Goal: Task Accomplishment & Management: Use online tool/utility

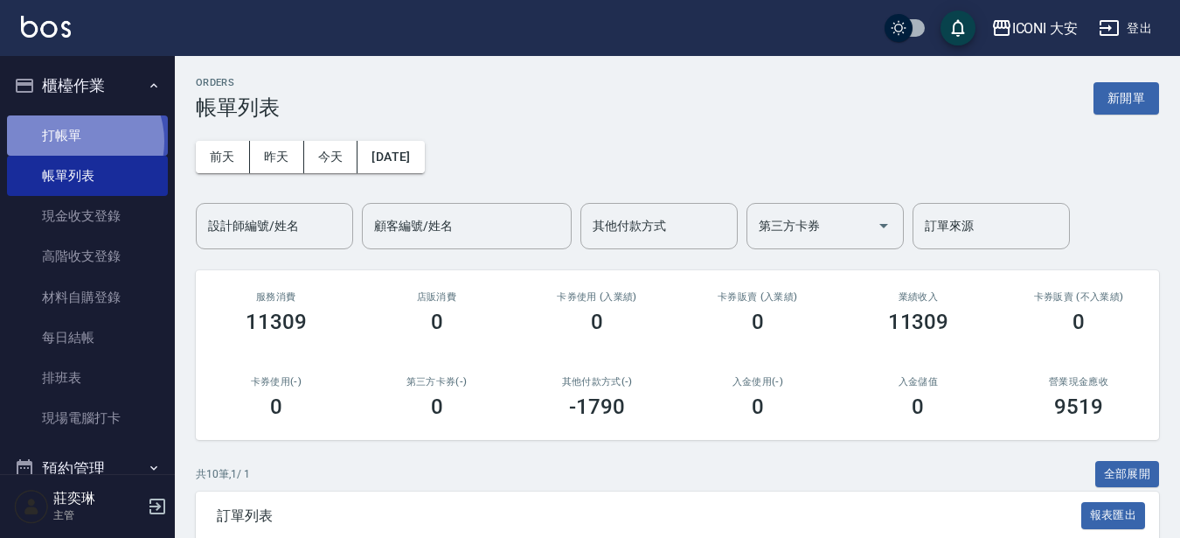
click at [79, 141] on link "打帳單" at bounding box center [87, 135] width 161 height 40
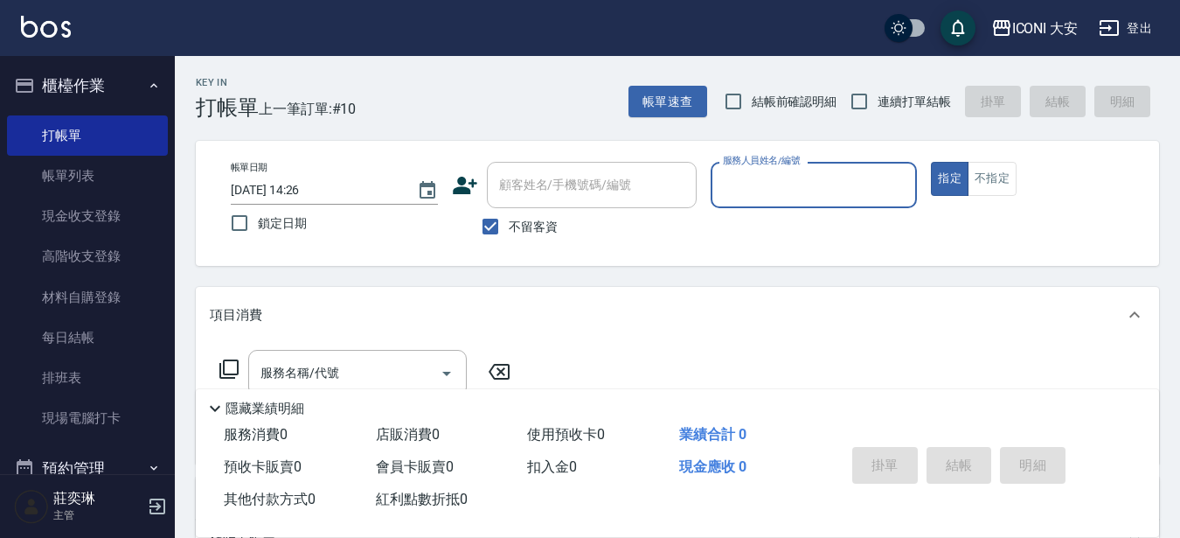
click at [796, 198] on input "服務人員姓名/編號" at bounding box center [814, 185] width 191 height 31
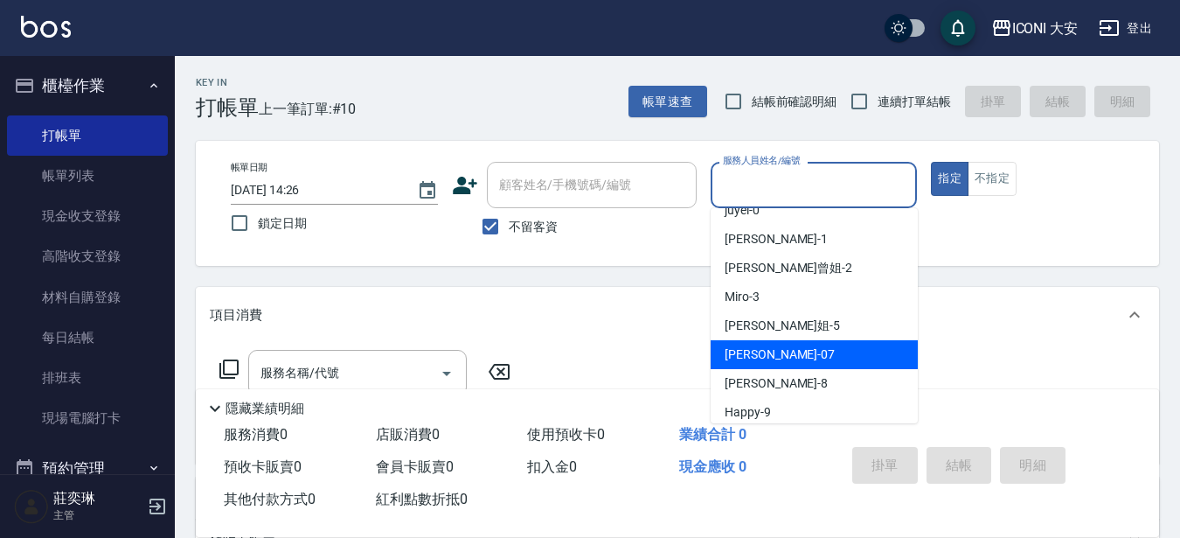
scroll to position [30, 0]
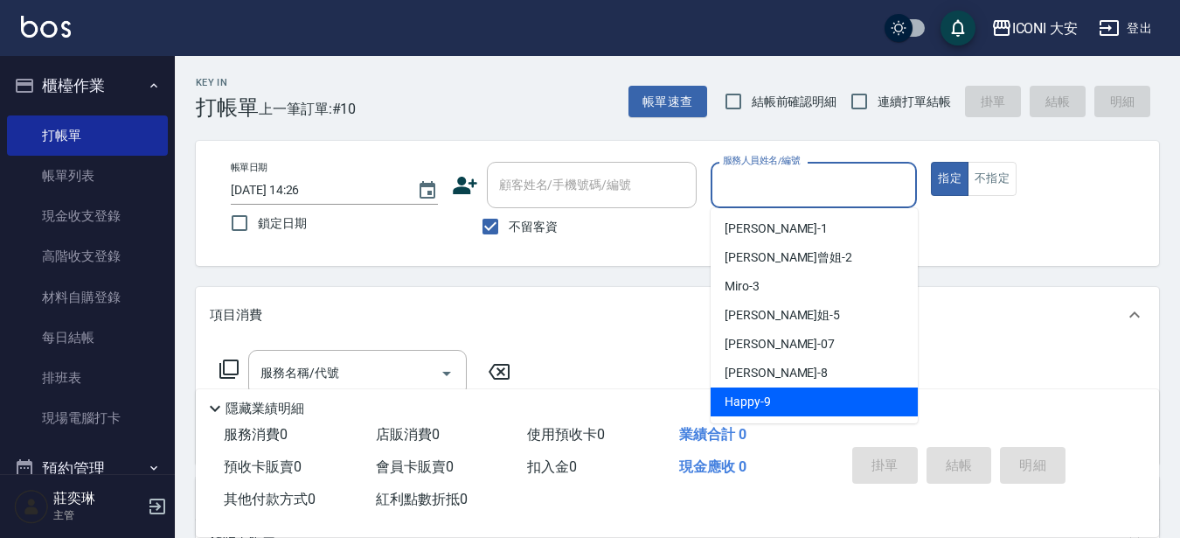
click at [764, 397] on span "Happy -9" at bounding box center [748, 402] width 46 height 18
type input "Happy-9"
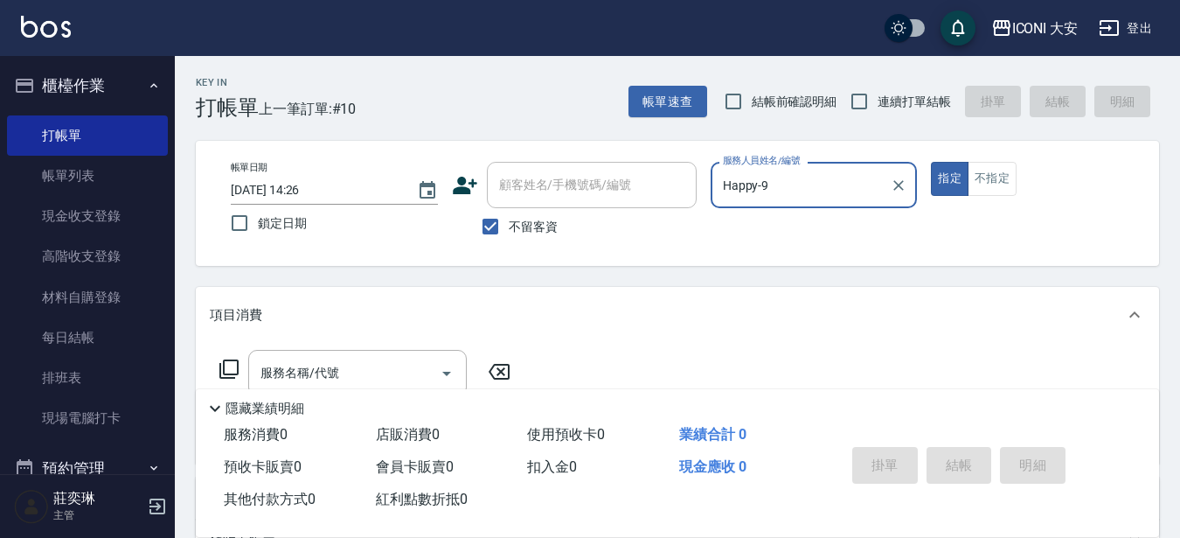
scroll to position [87, 0]
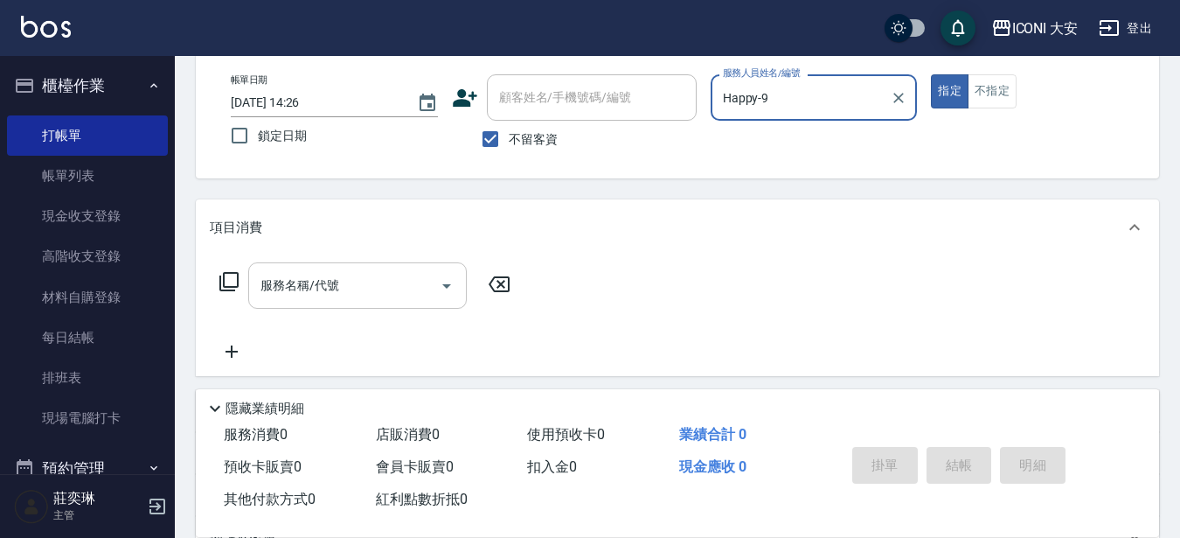
click at [374, 281] on input "服務名稱/代號" at bounding box center [344, 285] width 177 height 31
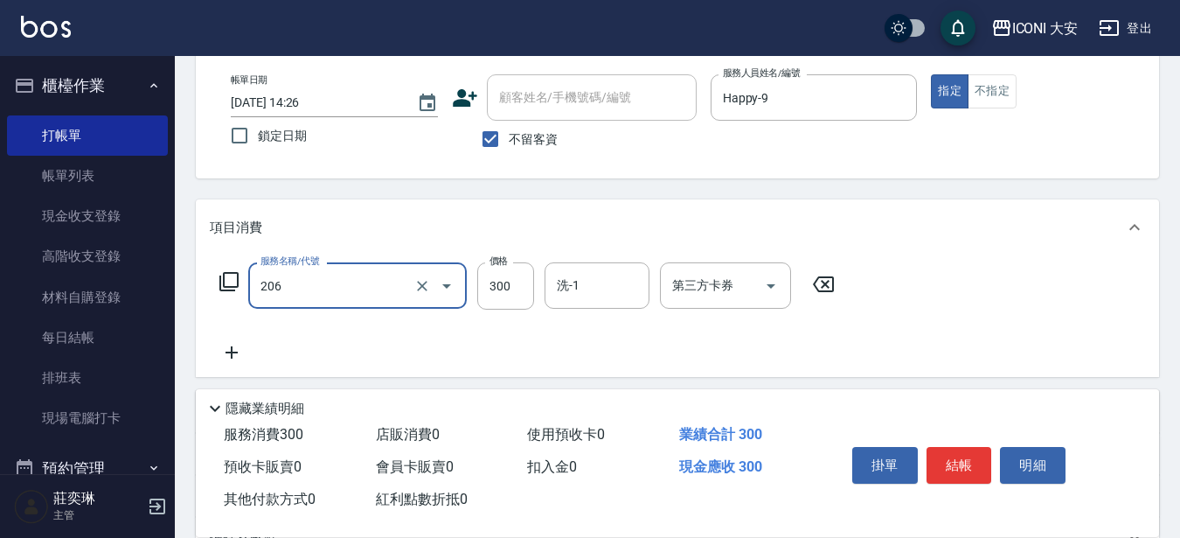
type input "洗髮(206)"
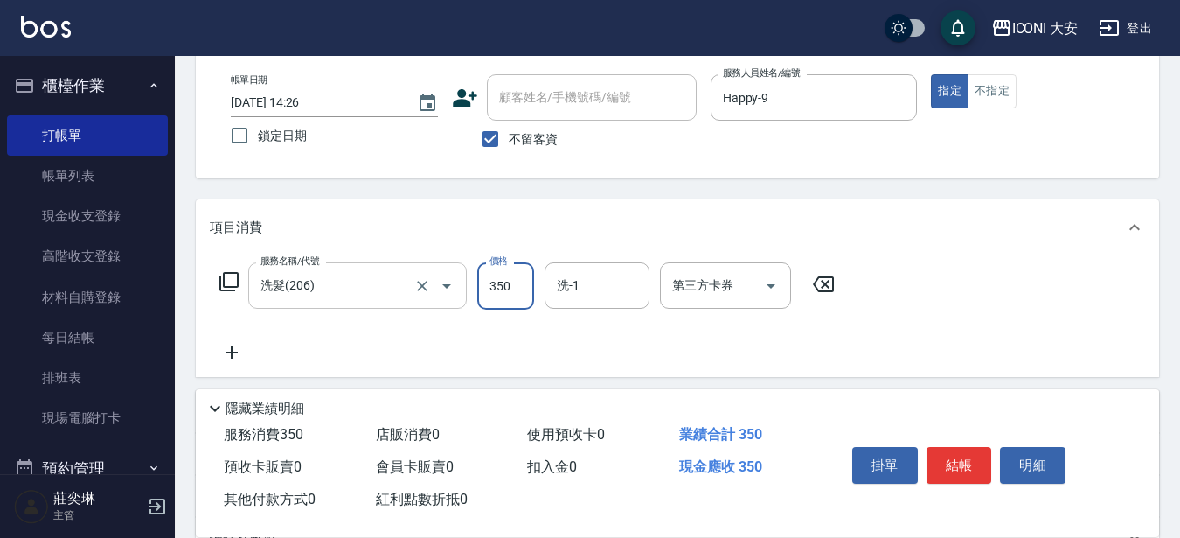
type input "350"
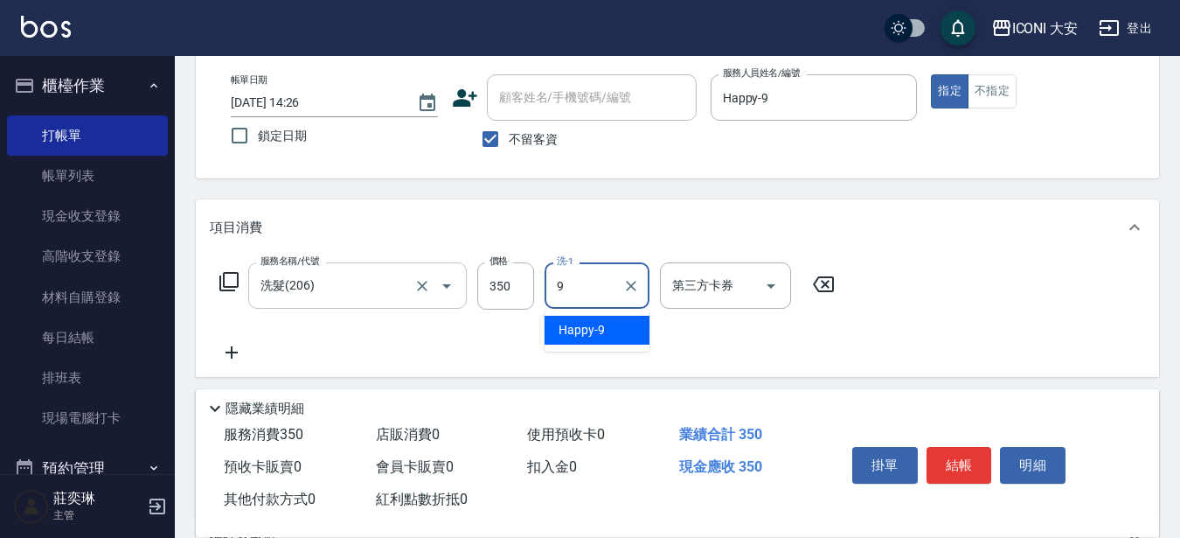
type input "9"
type input "Happy-9"
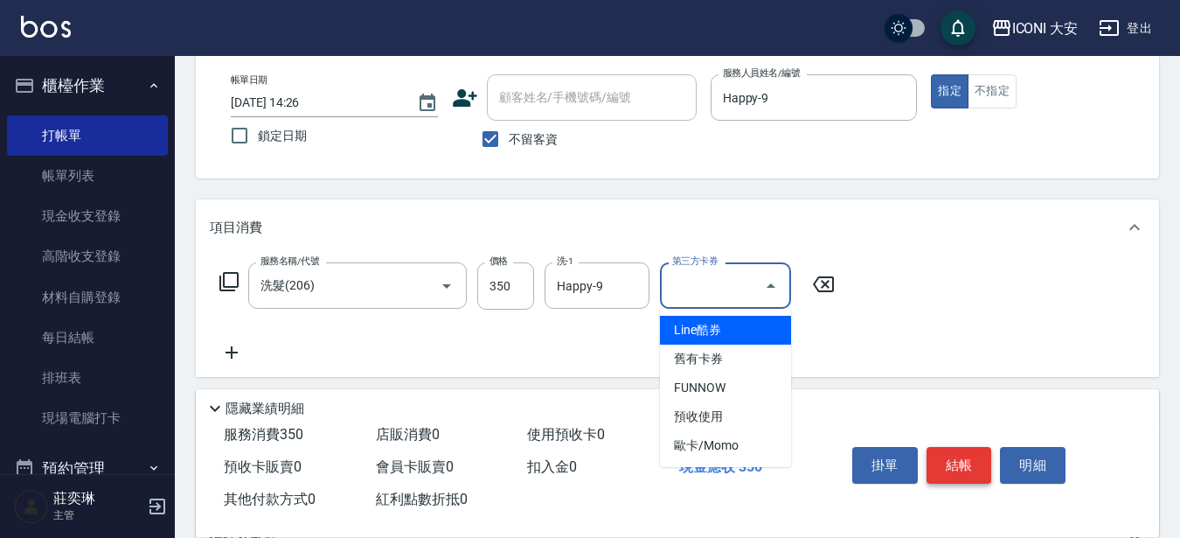
click at [965, 462] on button "結帳" at bounding box center [960, 465] width 66 height 37
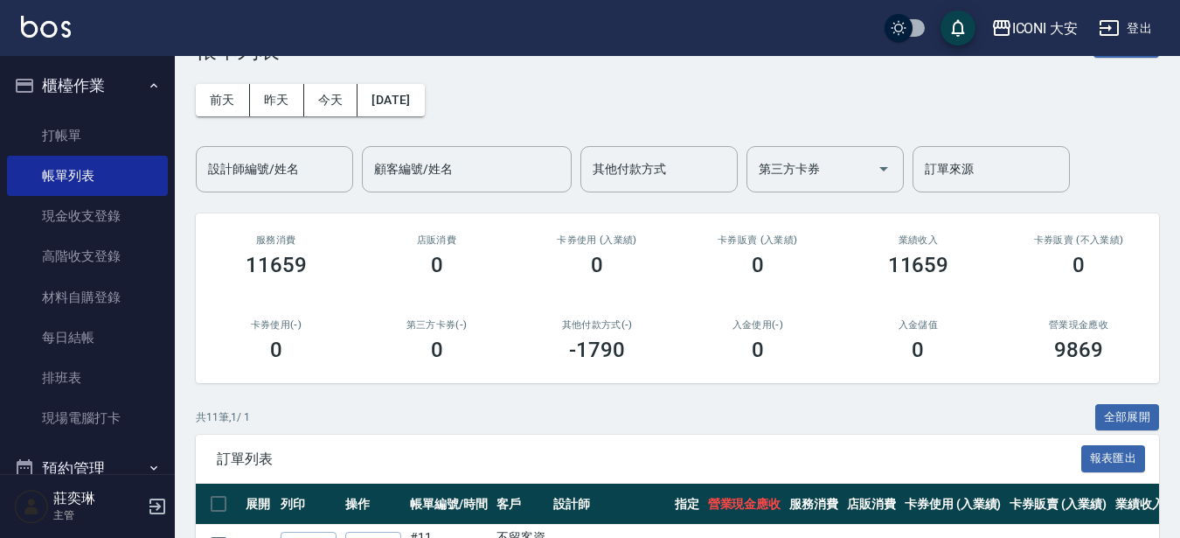
scroll to position [87, 0]
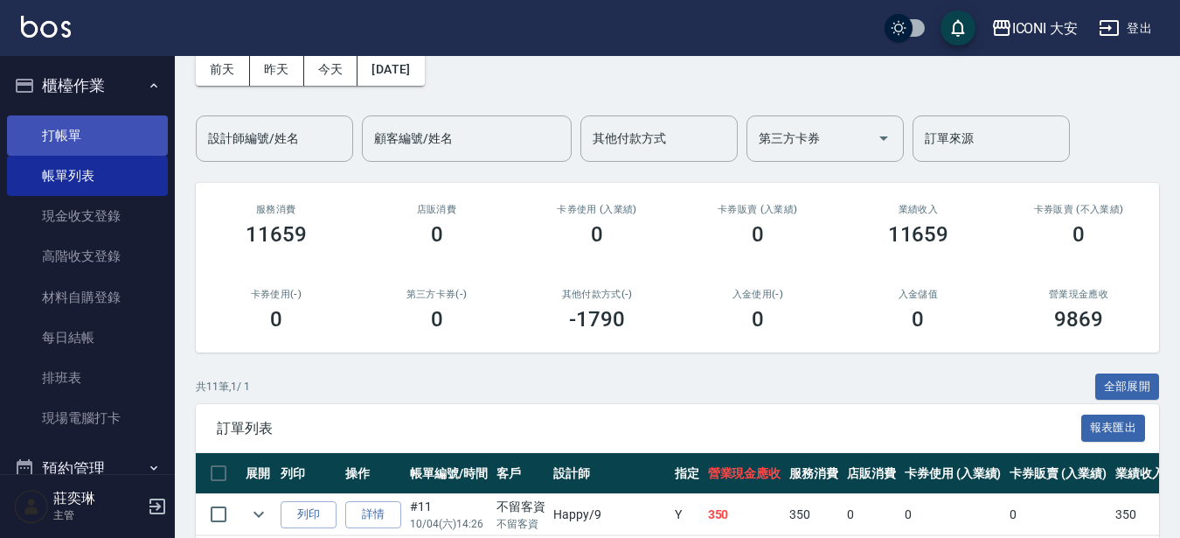
drag, startPoint x: 71, startPoint y: 131, endPoint x: 99, endPoint y: 137, distance: 28.6
click at [73, 132] on link "打帳單" at bounding box center [87, 135] width 161 height 40
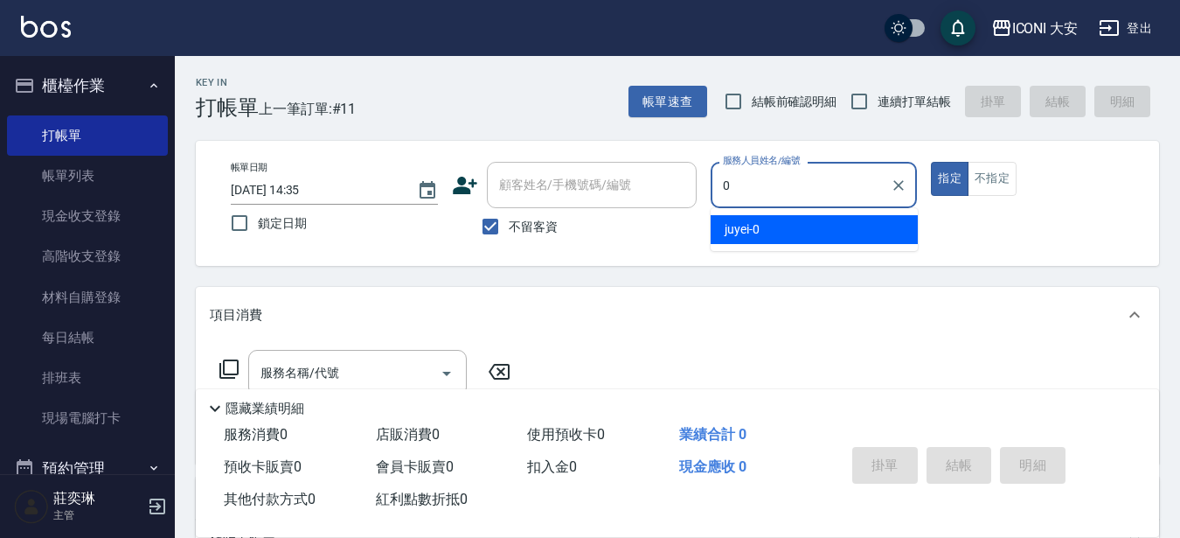
type input "juyei-0"
type button "true"
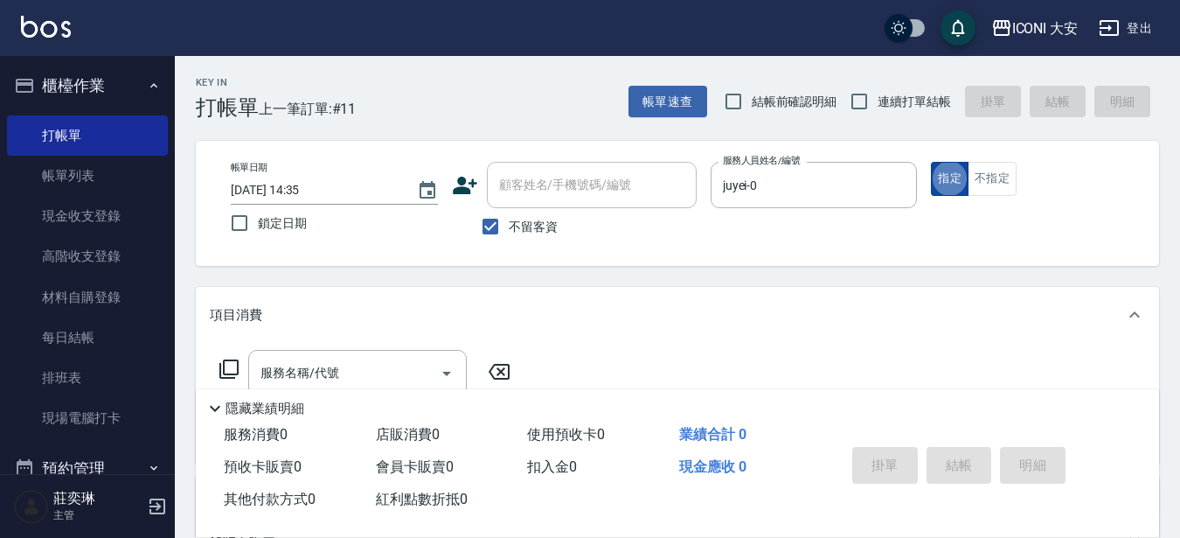
click at [940, 175] on button "指定" at bounding box center [950, 179] width 38 height 34
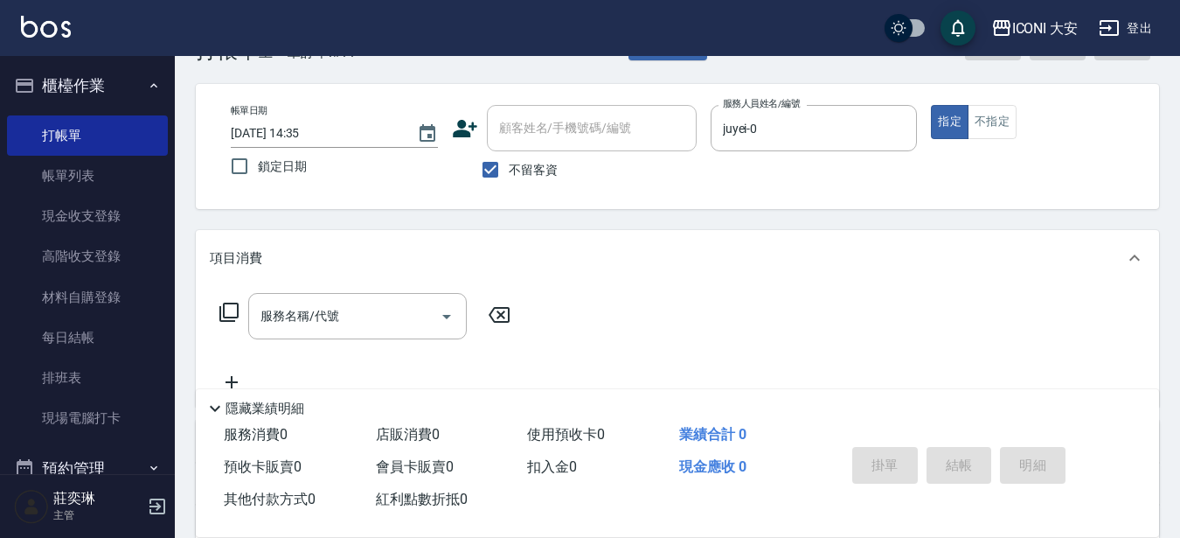
scroll to position [87, 0]
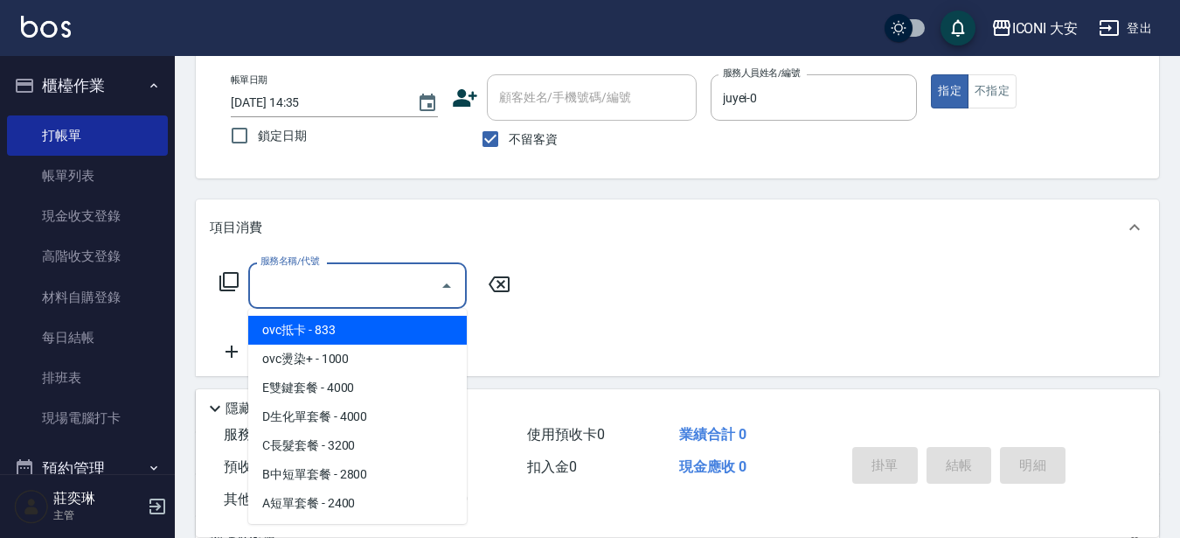
click at [353, 278] on input "服務名稱/代號" at bounding box center [344, 285] width 177 height 31
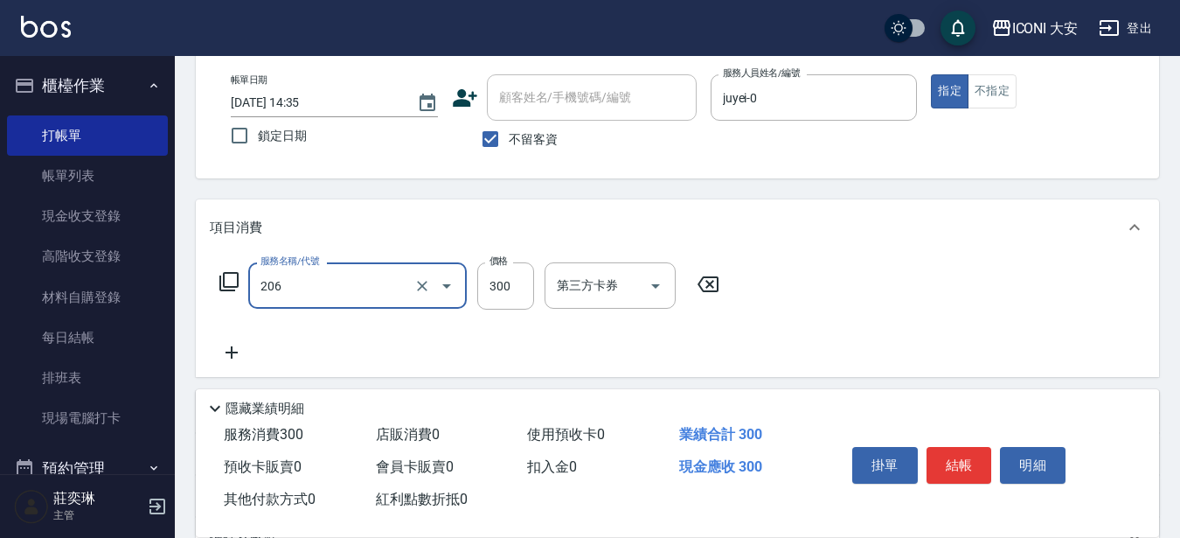
type input "洗髮(206)"
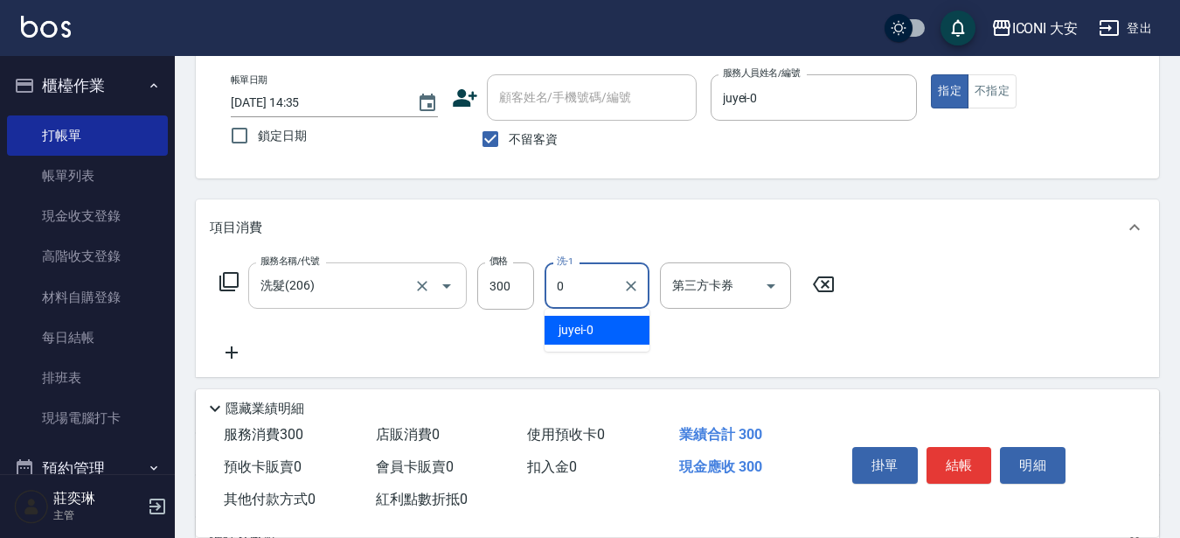
type input "juyei-0"
click at [233, 345] on icon at bounding box center [232, 352] width 44 height 21
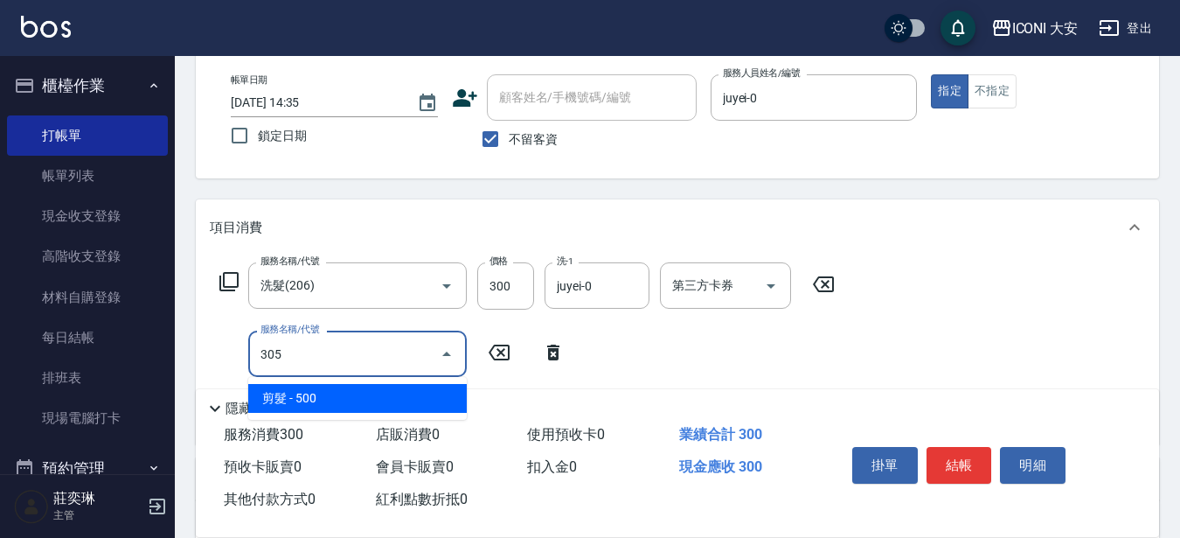
type input "剪髮(305)"
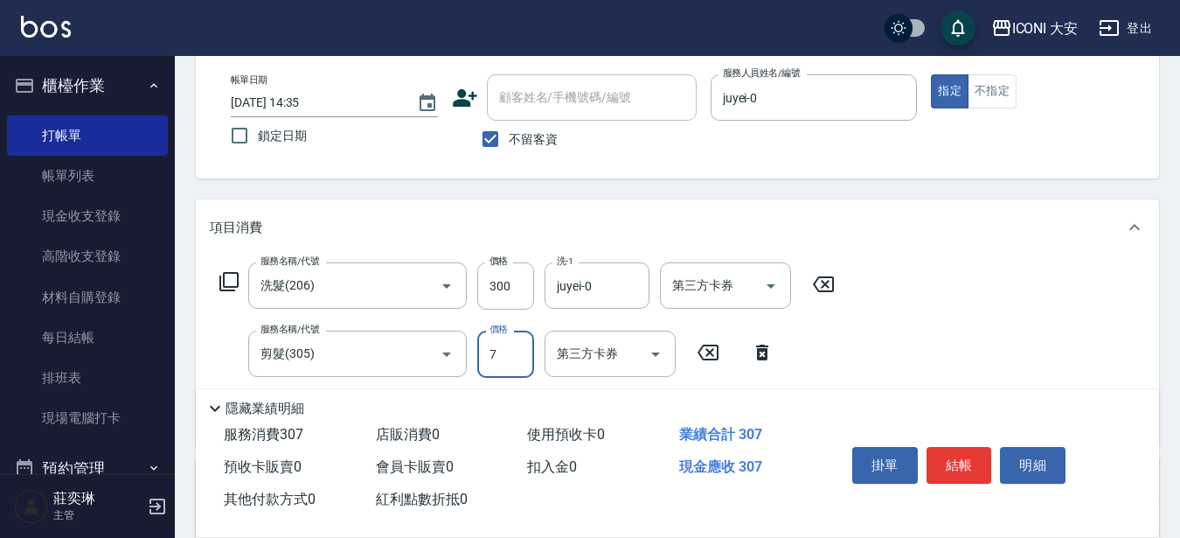
type input "720"
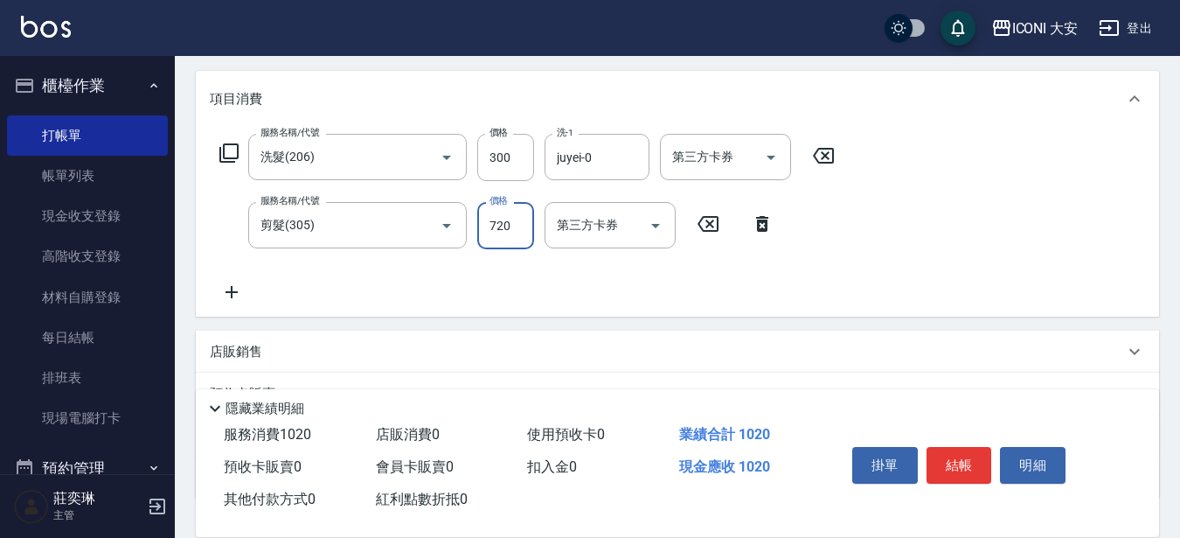
scroll to position [262, 0]
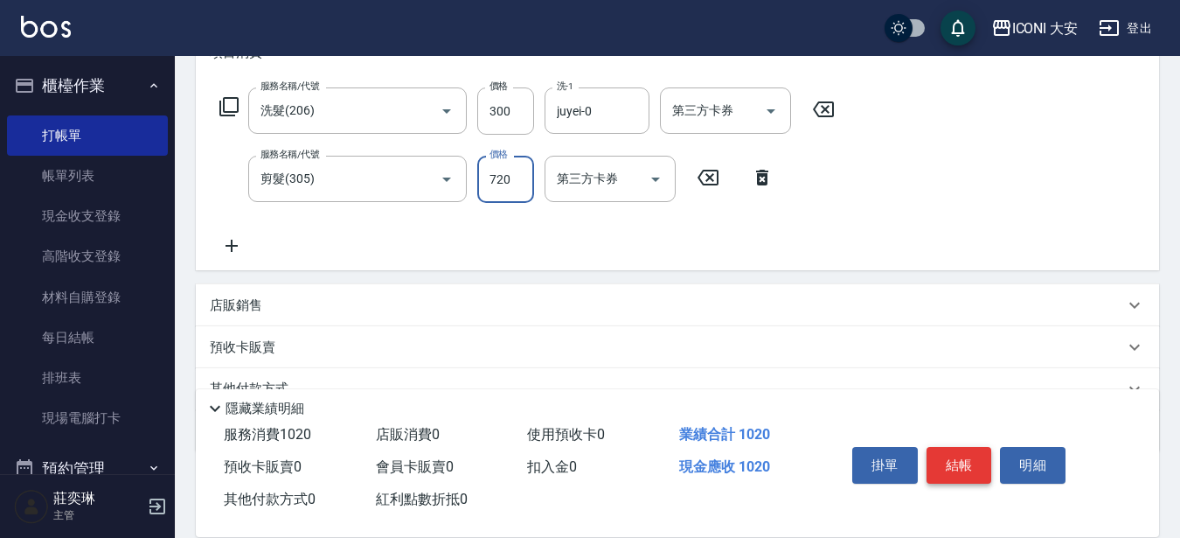
click at [952, 455] on button "結帳" at bounding box center [960, 465] width 66 height 37
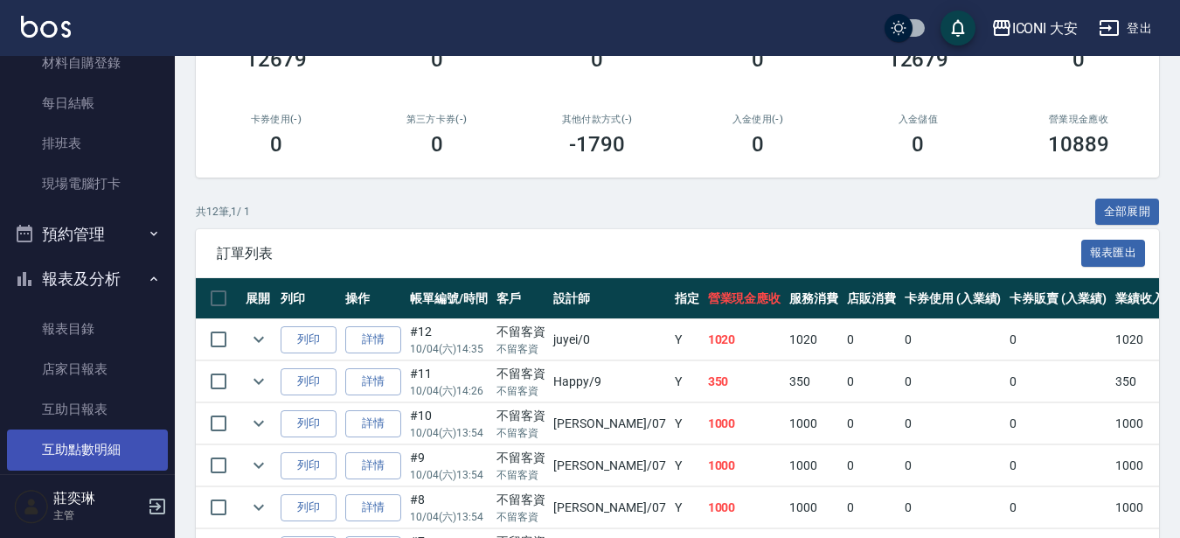
scroll to position [437, 0]
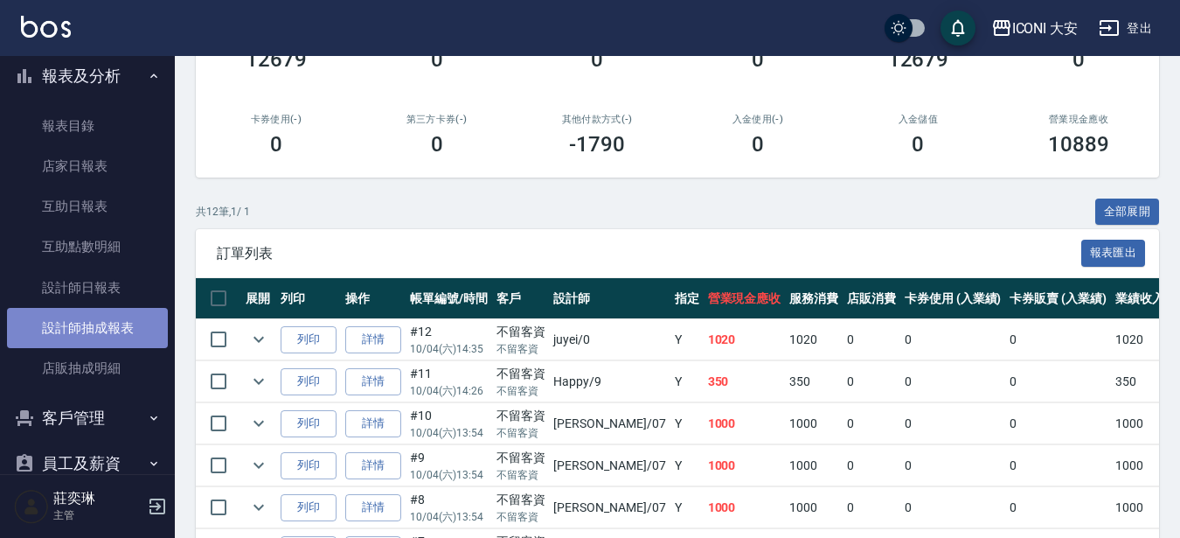
click at [108, 330] on link "設計師抽成報表" at bounding box center [87, 328] width 161 height 40
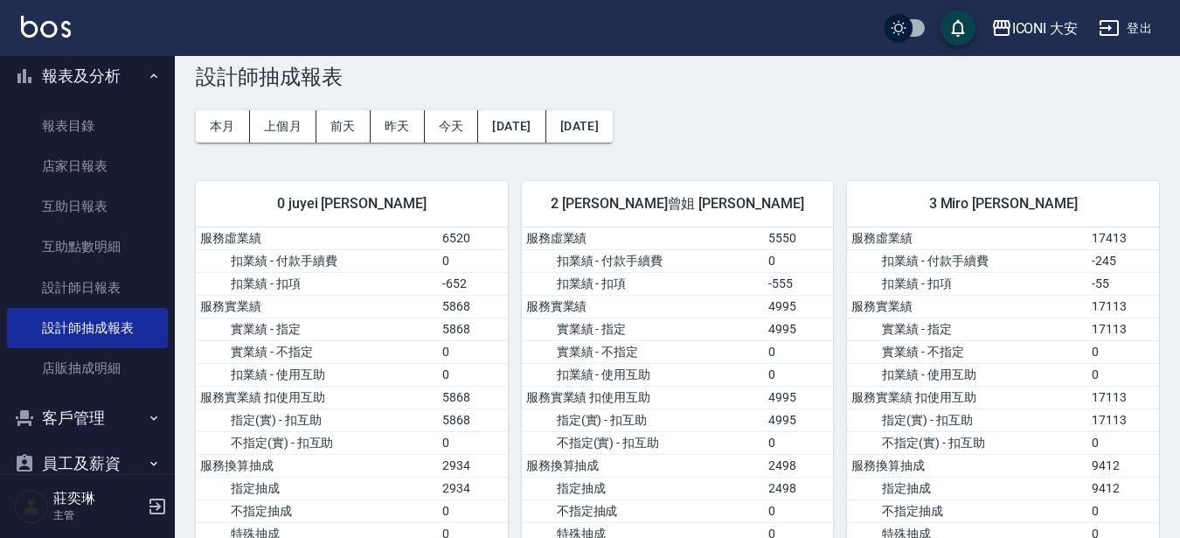
scroll to position [437, 0]
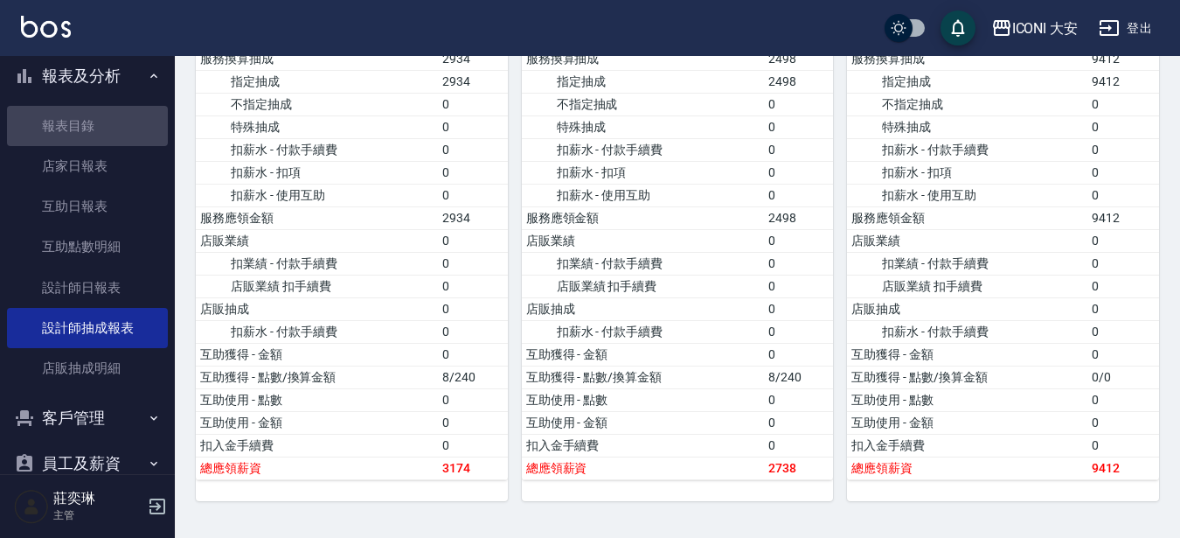
drag, startPoint x: 87, startPoint y: 114, endPoint x: 139, endPoint y: 47, distance: 84.7
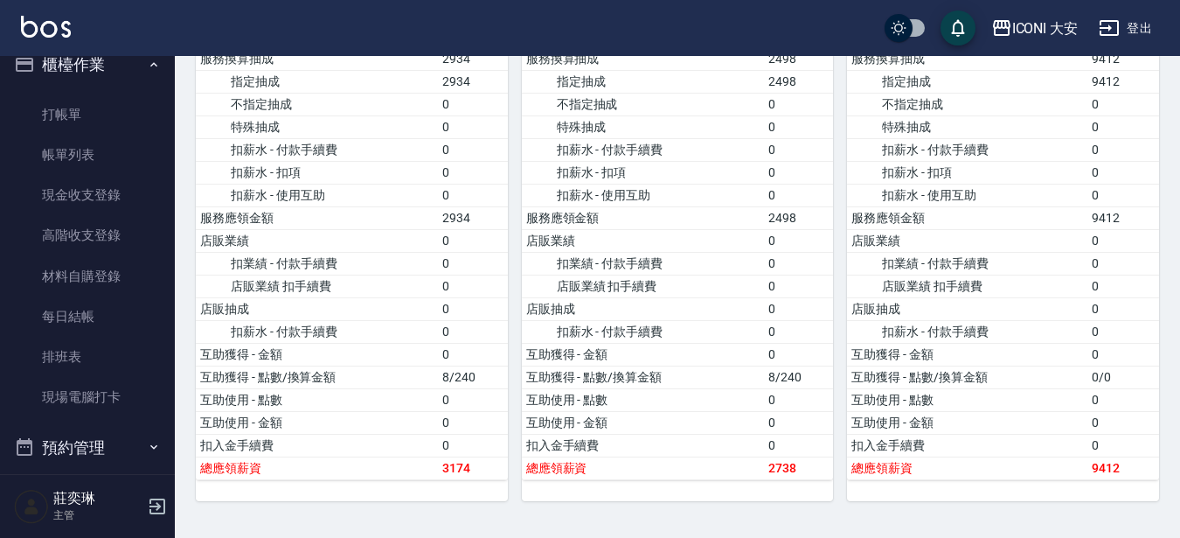
scroll to position [0, 0]
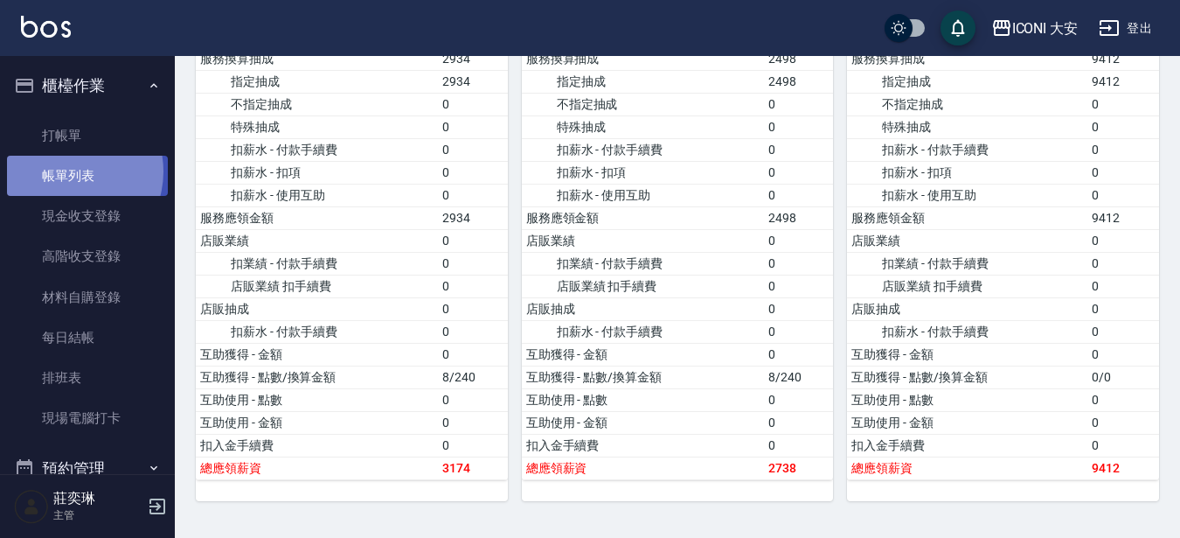
click at [66, 171] on link "帳單列表" at bounding box center [87, 176] width 161 height 40
